Goal: Check status: Check status

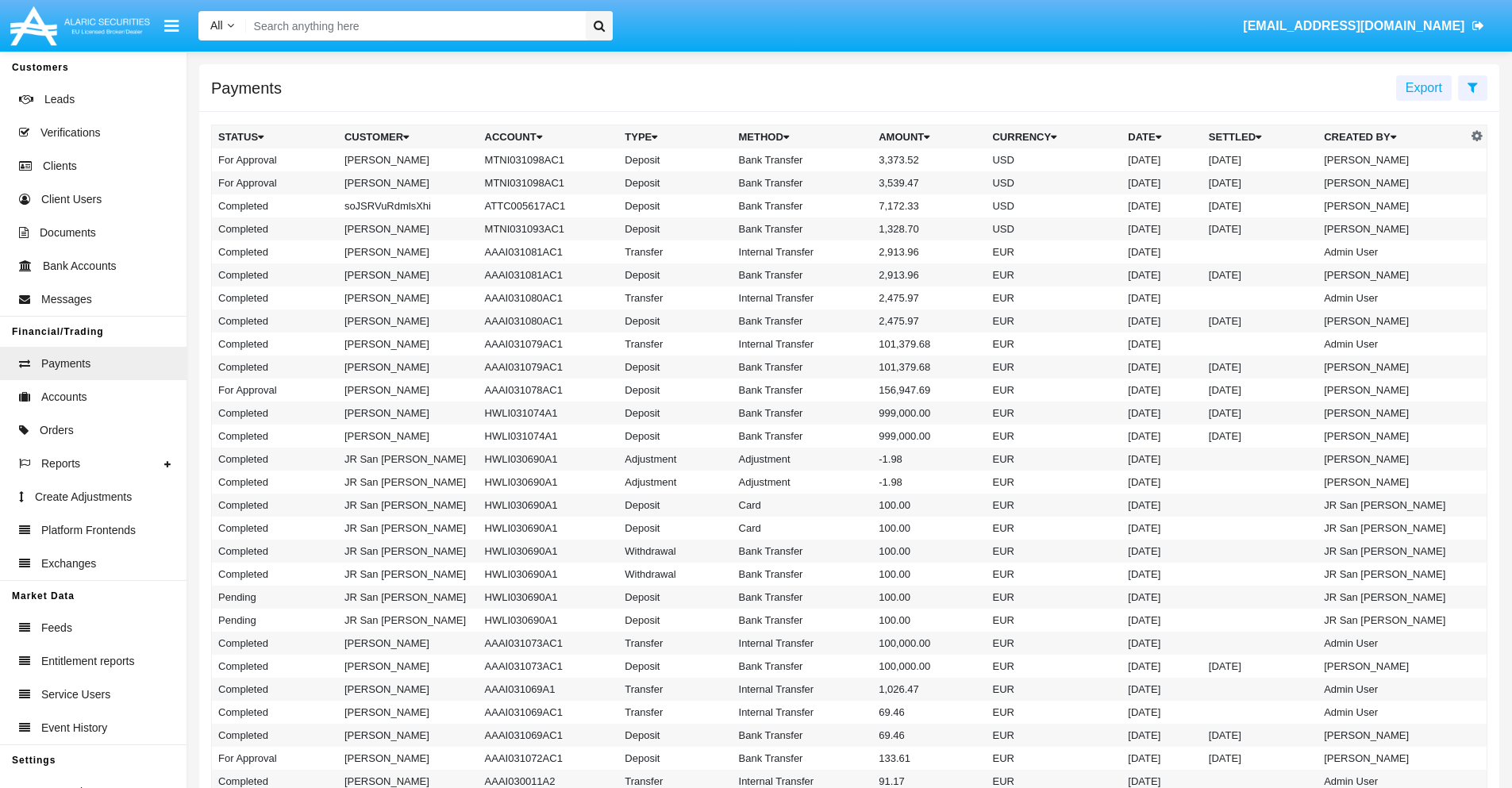
click at [1472, 86] on icon at bounding box center [1472, 87] width 11 height 12
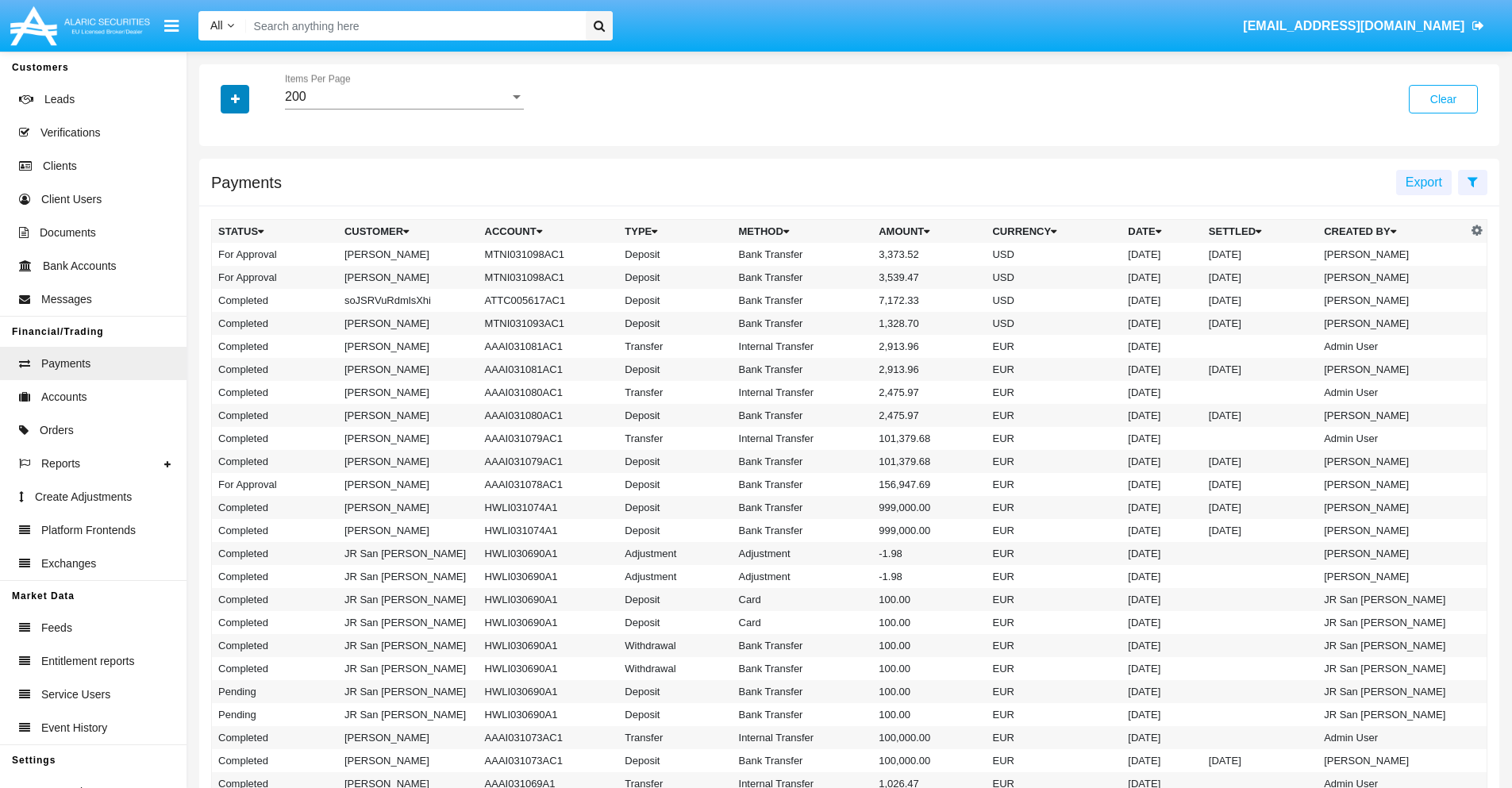
click at [235, 99] on icon "button" at bounding box center [235, 99] width 9 height 11
click at [243, 270] on span "Date" at bounding box center [244, 270] width 27 height 19
click at [219, 276] on input "Date" at bounding box center [218, 276] width 1 height 1
checkbox input "true"
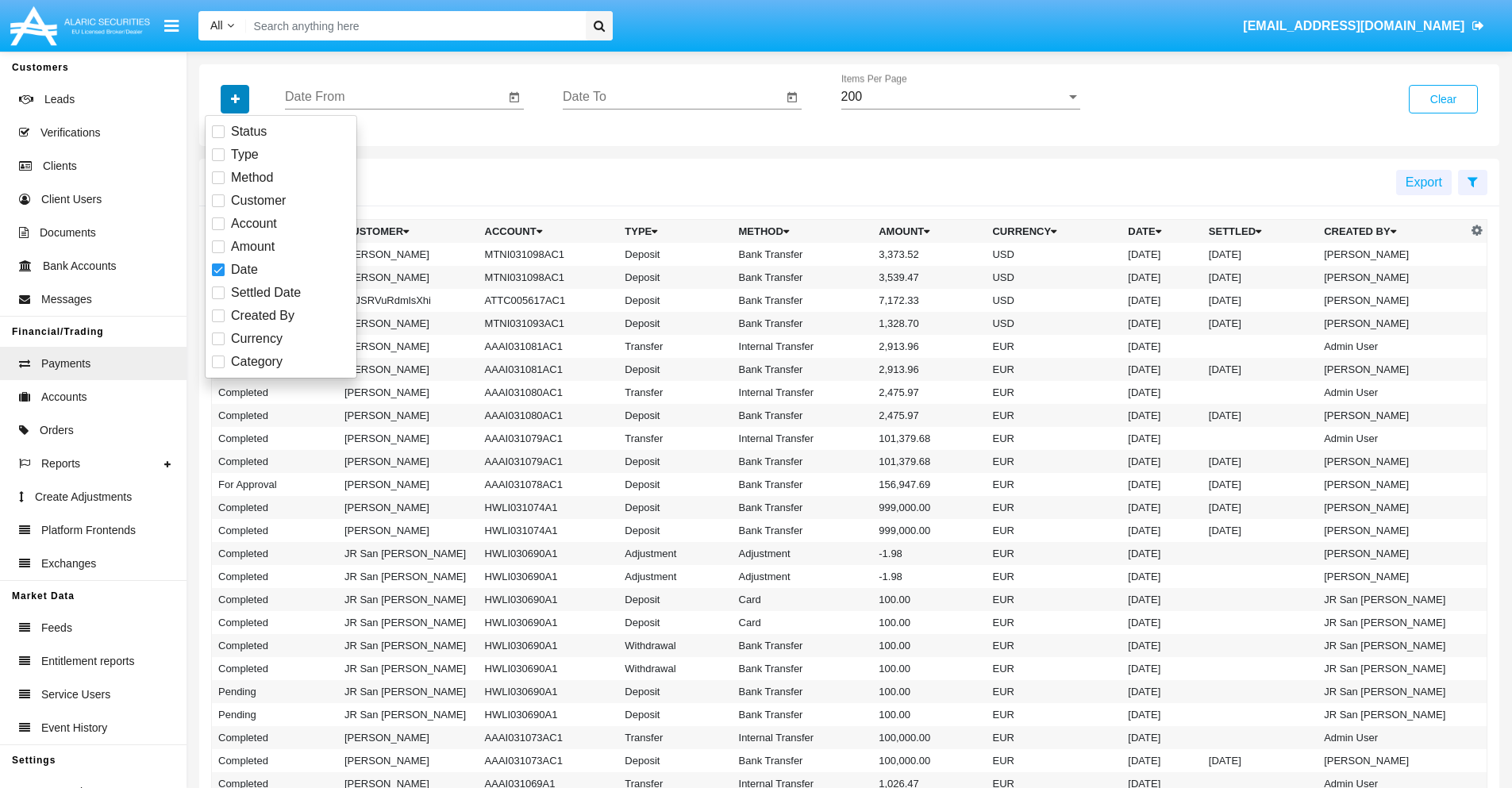
click at [235, 99] on icon "button" at bounding box center [235, 99] width 9 height 11
click at [394, 97] on input "Date From" at bounding box center [394, 97] width 220 height 14
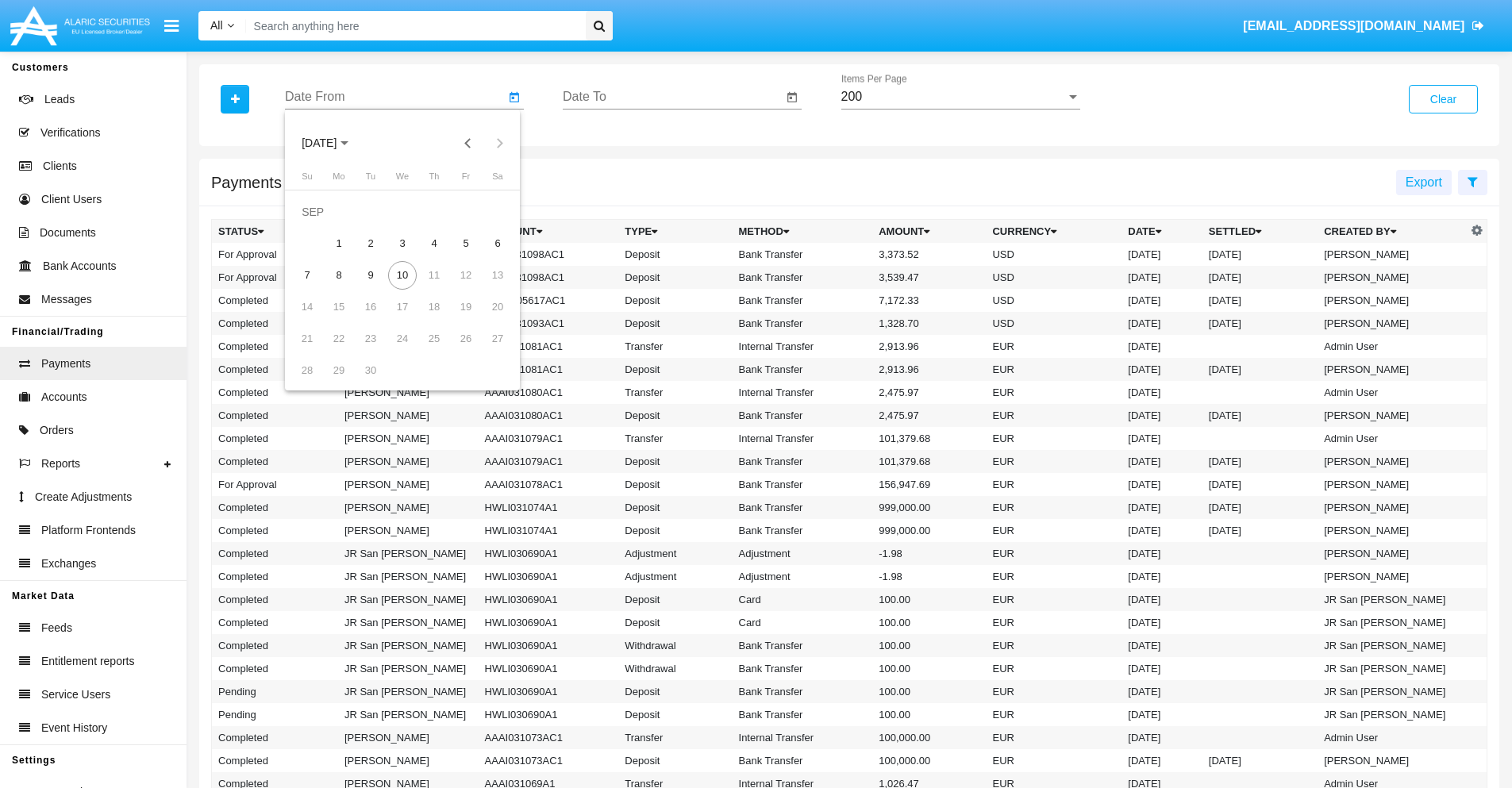
click at [332, 143] on span "[DATE]" at bounding box center [319, 144] width 35 height 12
click at [486, 351] on div "2025" at bounding box center [486, 351] width 50 height 28
click at [319, 224] on div "JAN" at bounding box center [319, 224] width 50 height 28
click at [370, 242] on div "7" at bounding box center [370, 243] width 28 height 28
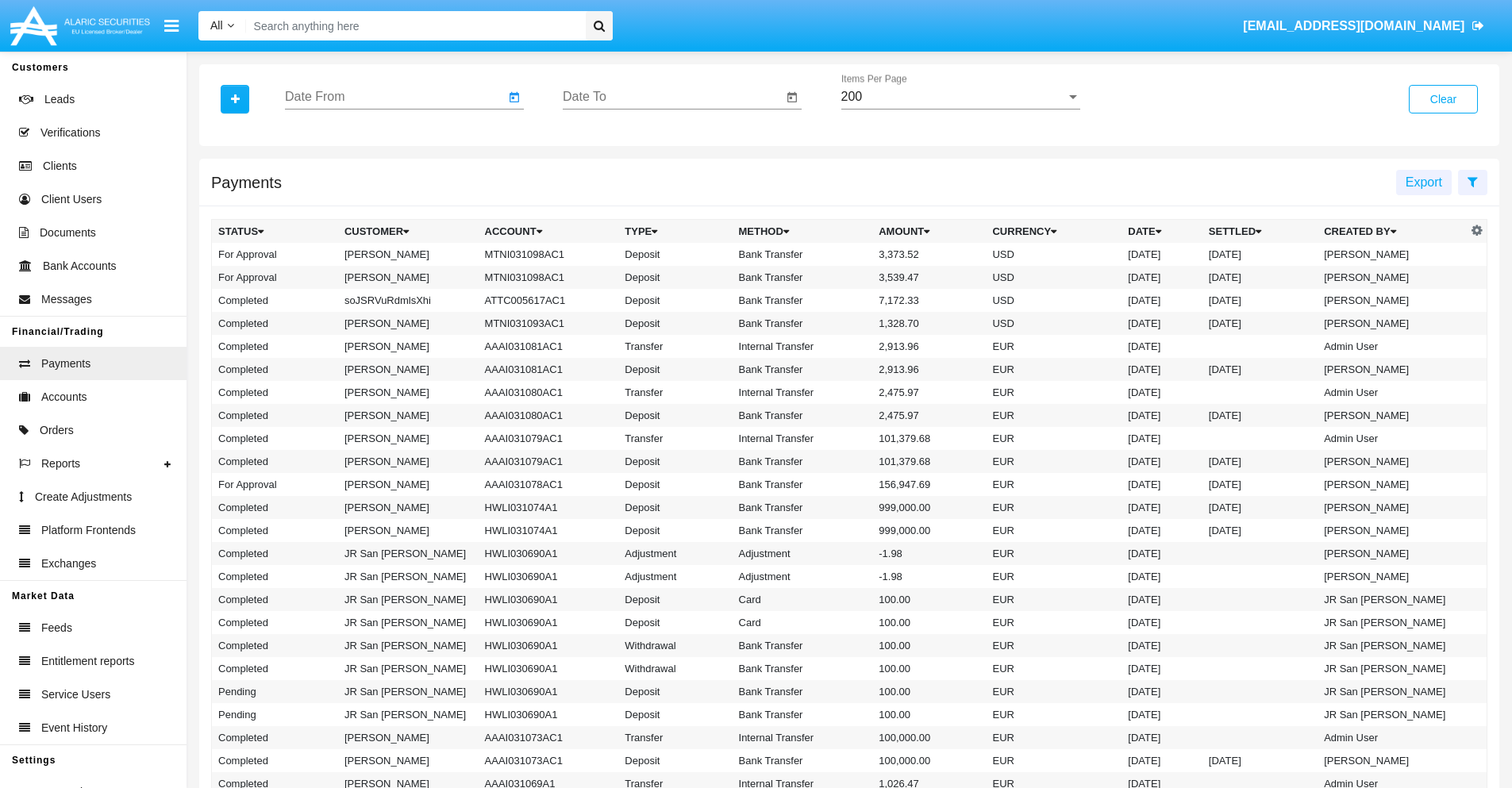
type input "[DATE]"
click at [672, 97] on input "Date To" at bounding box center [672, 97] width 220 height 14
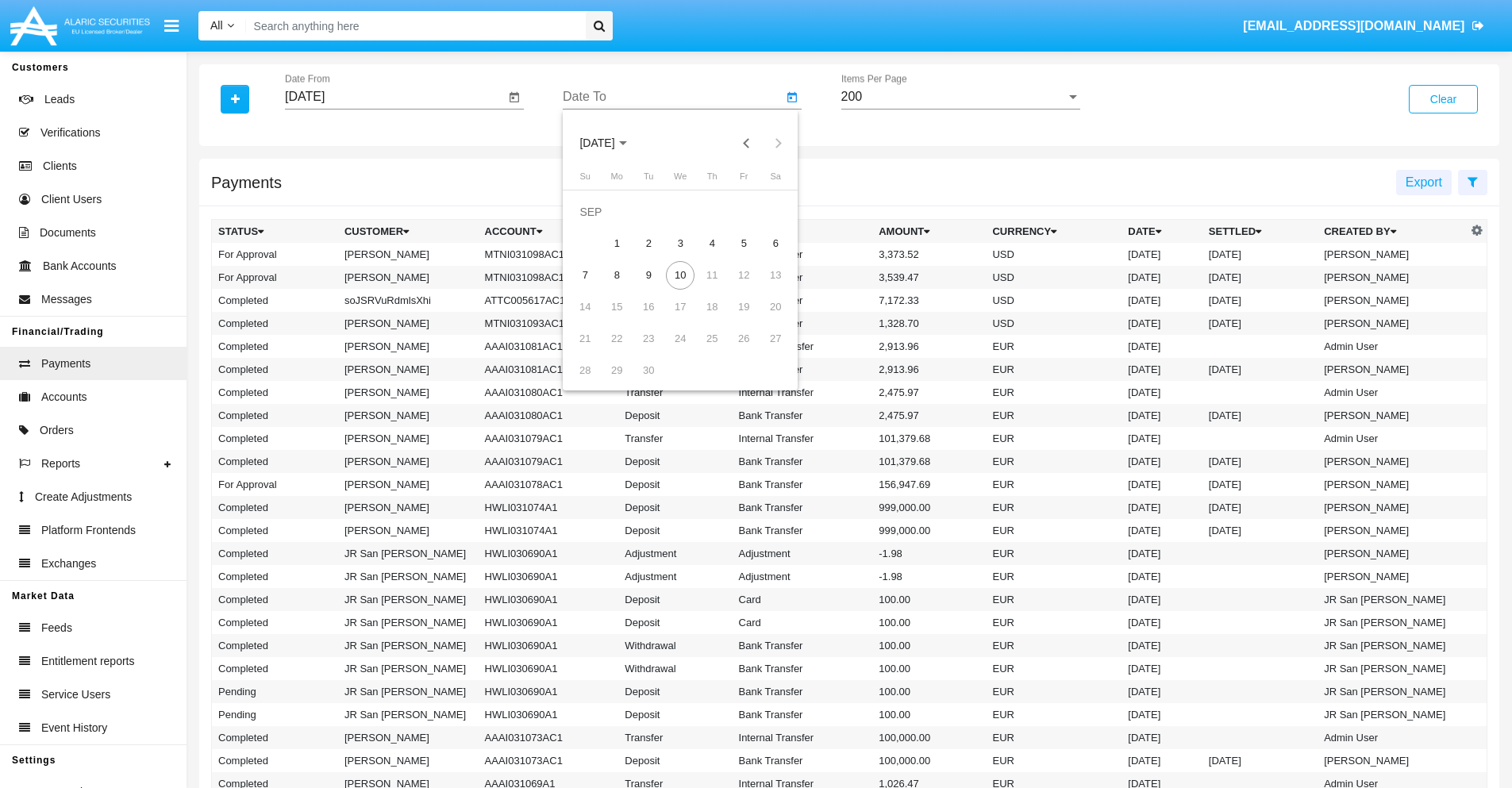
click at [610, 143] on span "[DATE]" at bounding box center [597, 144] width 35 height 12
click at [763, 351] on div "2025" at bounding box center [763, 351] width 50 height 28
click at [597, 224] on div "JAN" at bounding box center [597, 224] width 50 height 28
click at [648, 242] on div "7" at bounding box center [648, 243] width 28 height 28
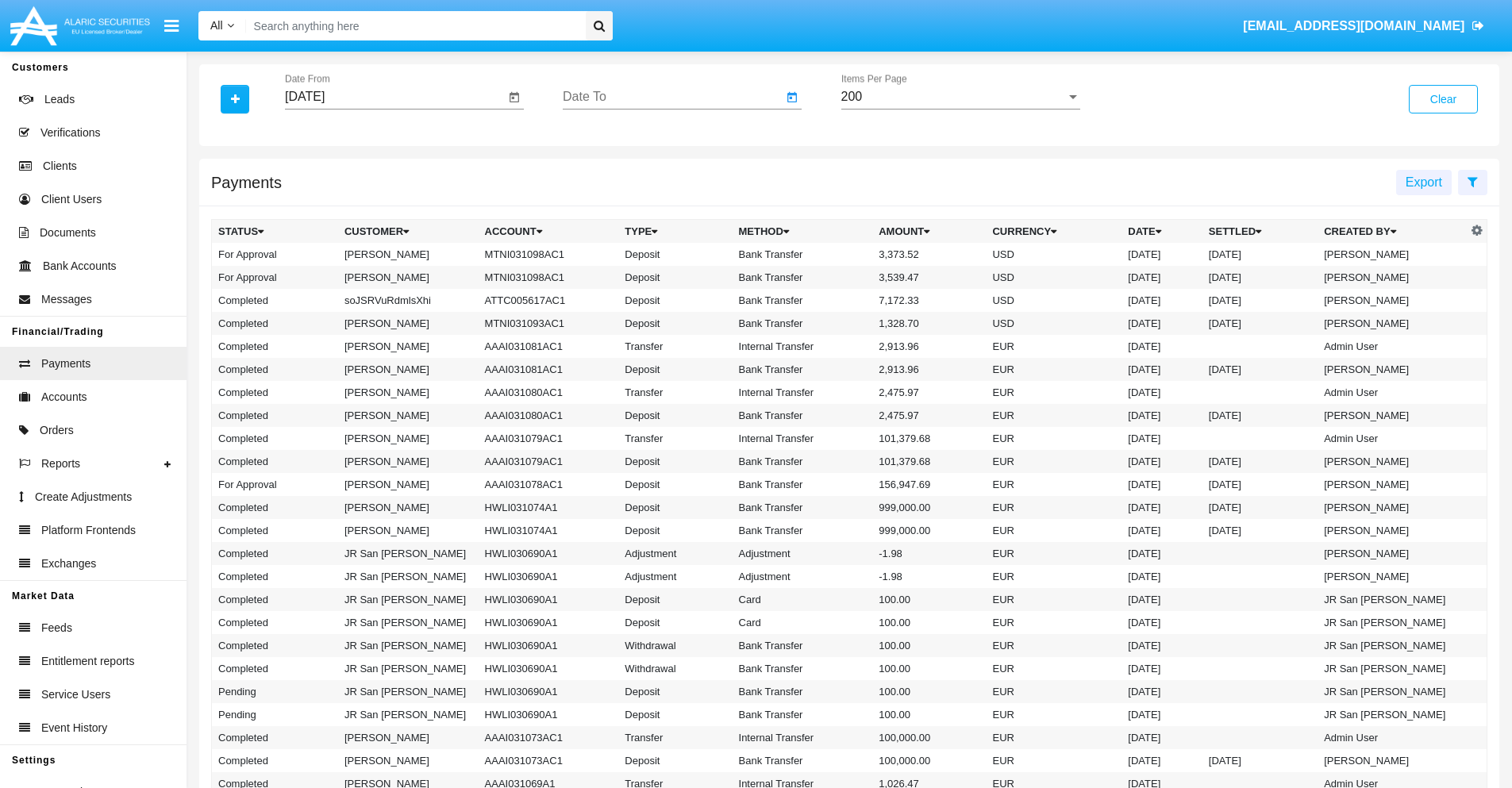
type input "[DATE]"
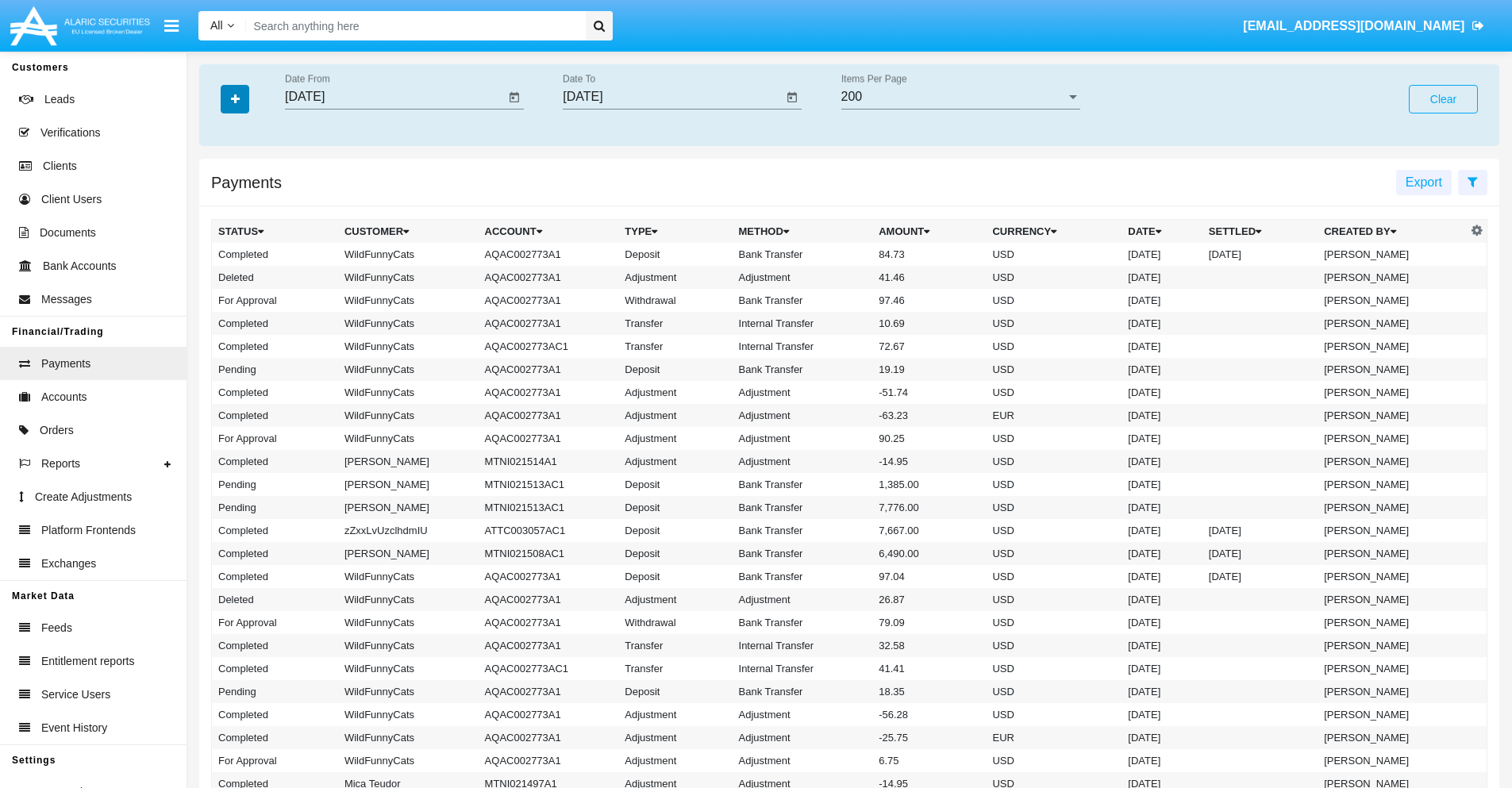
click at [235, 99] on icon "button" at bounding box center [235, 99] width 9 height 11
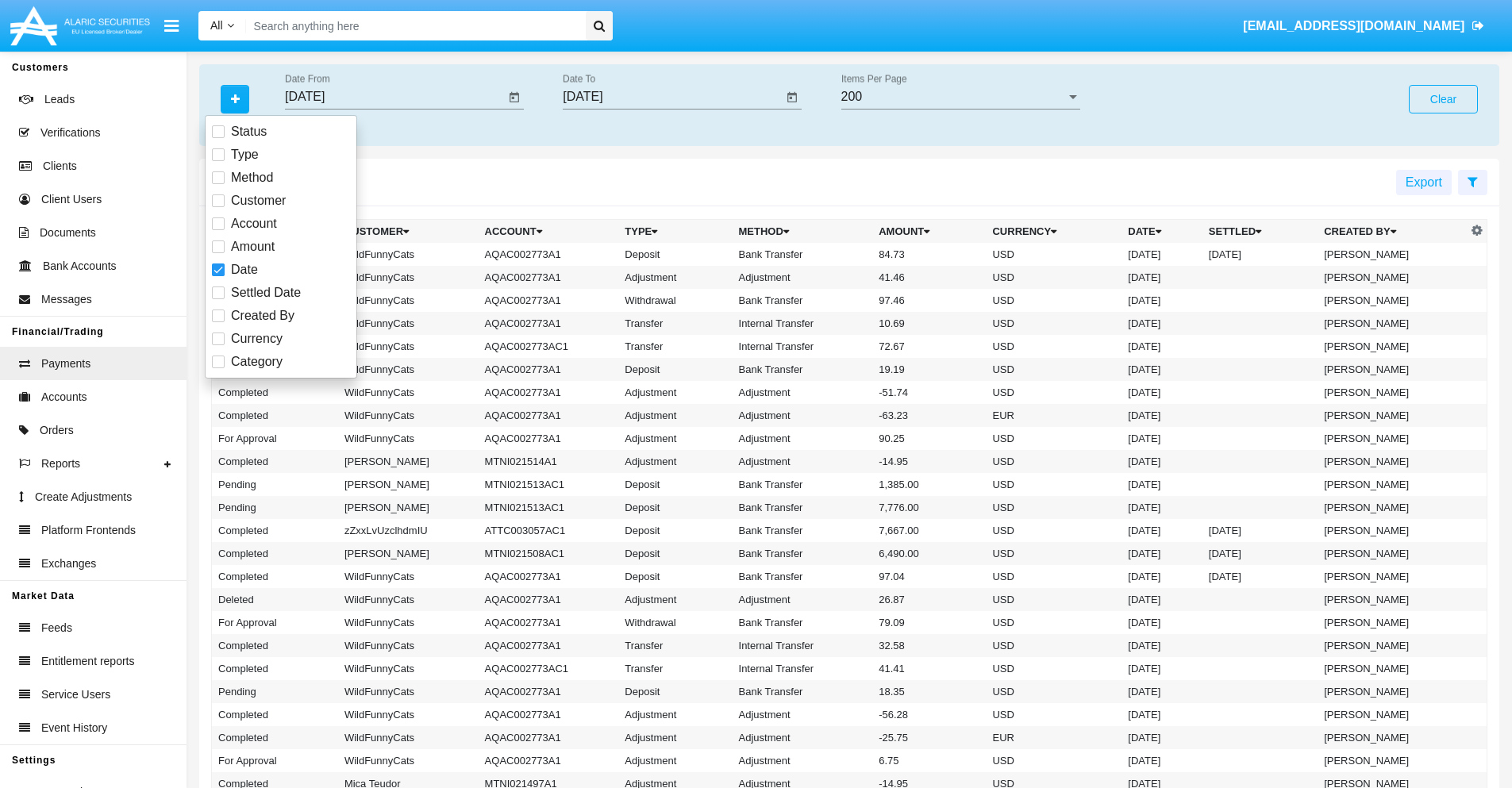
click at [257, 361] on span "Category" at bounding box center [257, 362] width 52 height 19
click at [219, 368] on input "Category" at bounding box center [218, 368] width 1 height 1
checkbox input "true"
click at [235, 99] on icon "button" at bounding box center [235, 99] width 9 height 11
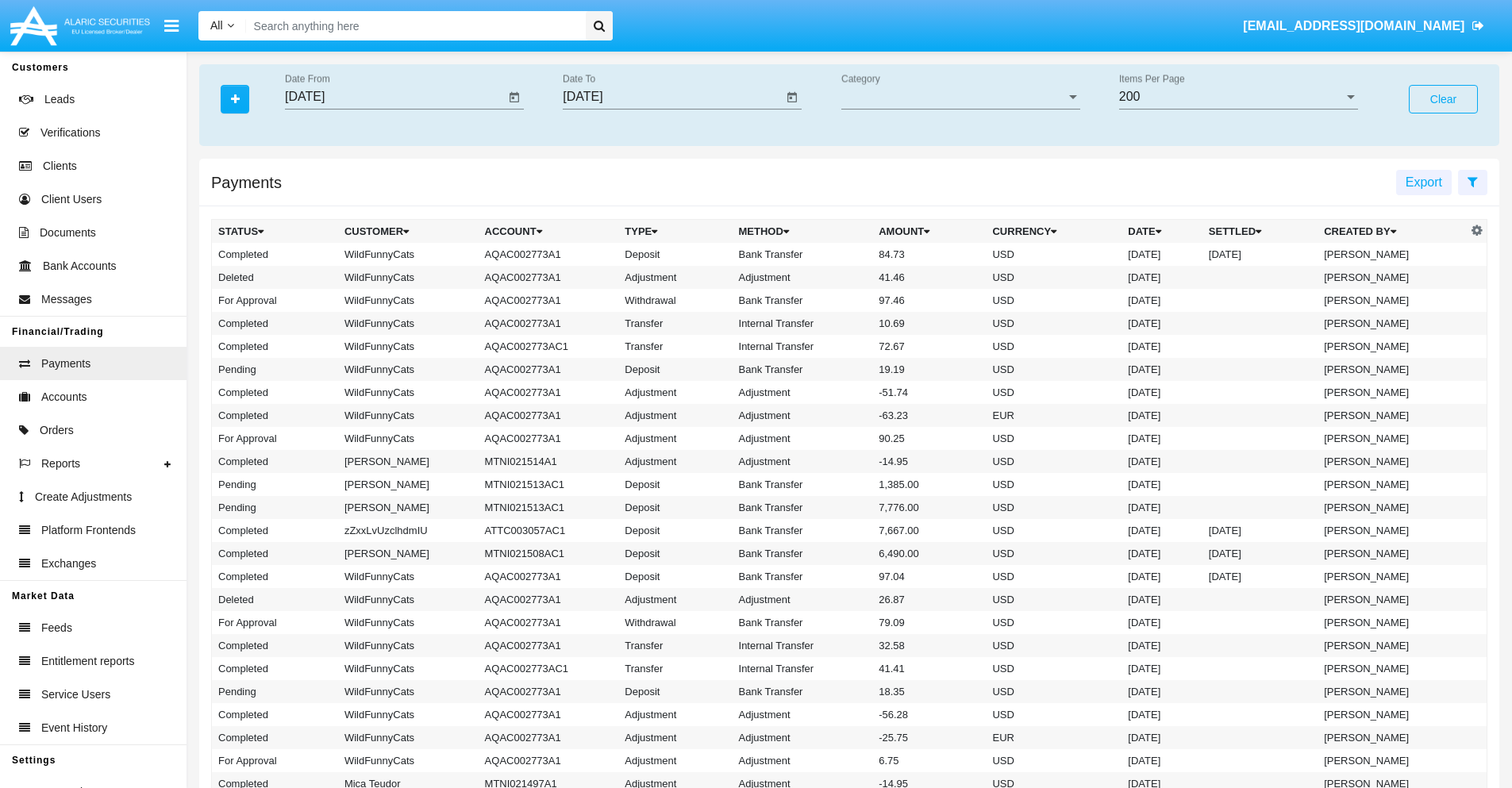
click at [960, 97] on span "Category" at bounding box center [953, 97] width 225 height 14
